Goal: Information Seeking & Learning: Compare options

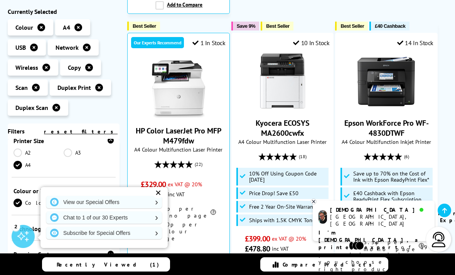
scroll to position [68, 0]
click at [68, 155] on link "A3" at bounding box center [89, 151] width 50 height 8
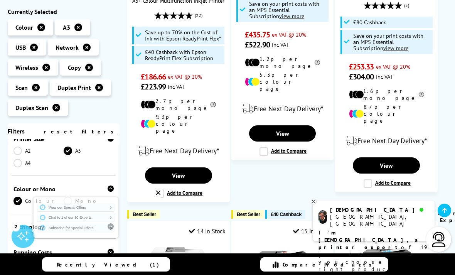
scroll to position [292, 0]
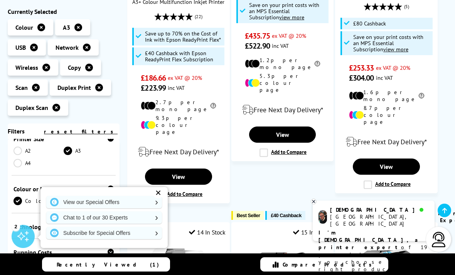
click at [185, 169] on link "View" at bounding box center [178, 177] width 67 height 16
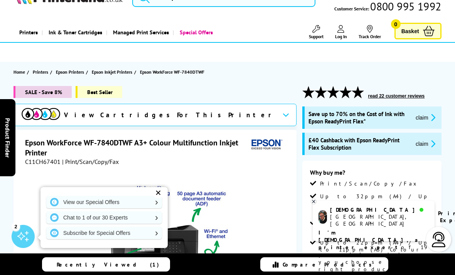
scroll to position [20, 0]
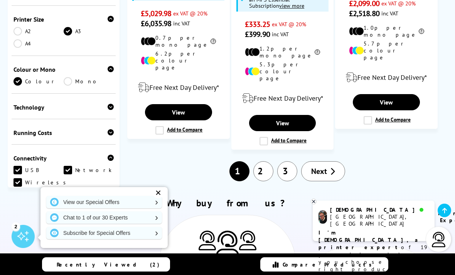
scroll to position [1345, 0]
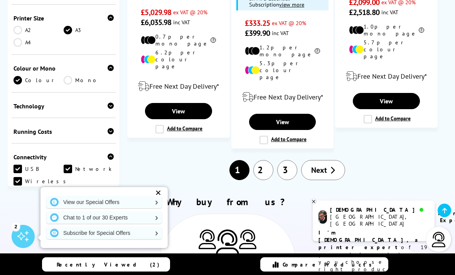
click at [264, 160] on link "2" at bounding box center [263, 170] width 20 height 20
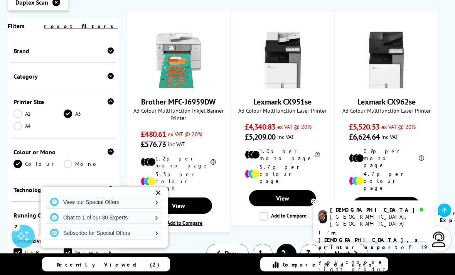
scroll to position [999, 0]
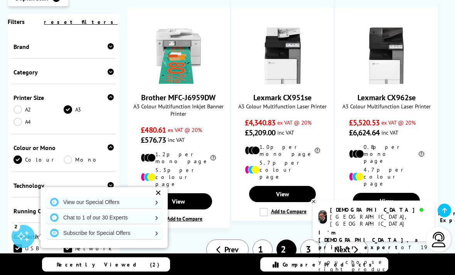
click at [312, 240] on link "3" at bounding box center [311, 250] width 20 height 20
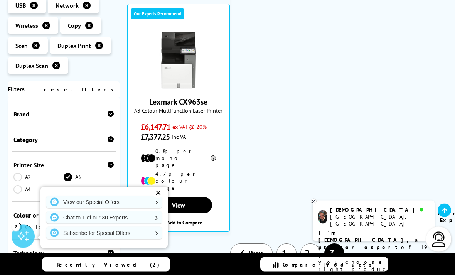
scroll to position [177, 0]
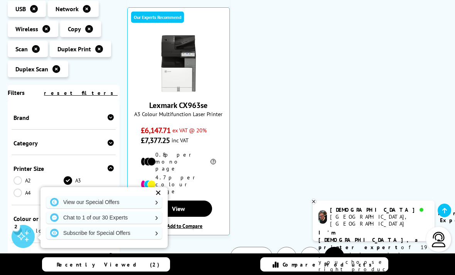
click at [281, 247] on link "1" at bounding box center [287, 257] width 20 height 20
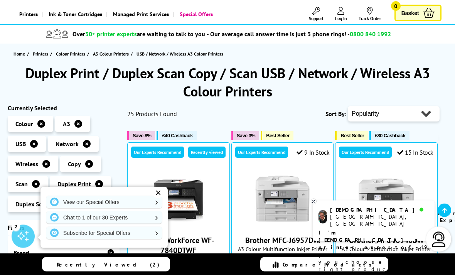
scroll to position [34, 0]
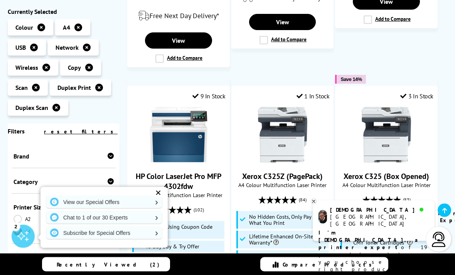
scroll to position [1123, 0]
